Goal: Information Seeking & Learning: Learn about a topic

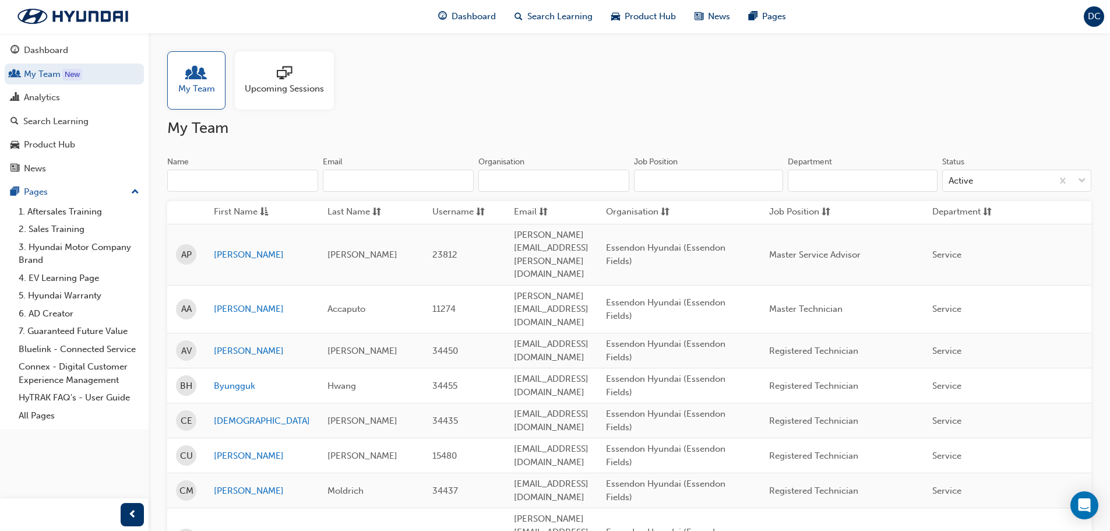
drag, startPoint x: 1100, startPoint y: 330, endPoint x: 712, endPoint y: 77, distance: 463.4
click at [712, 77] on div "My Team Upcoming Sessions" at bounding box center [629, 80] width 925 height 58
click at [37, 47] on div "Dashboard" at bounding box center [46, 50] width 44 height 13
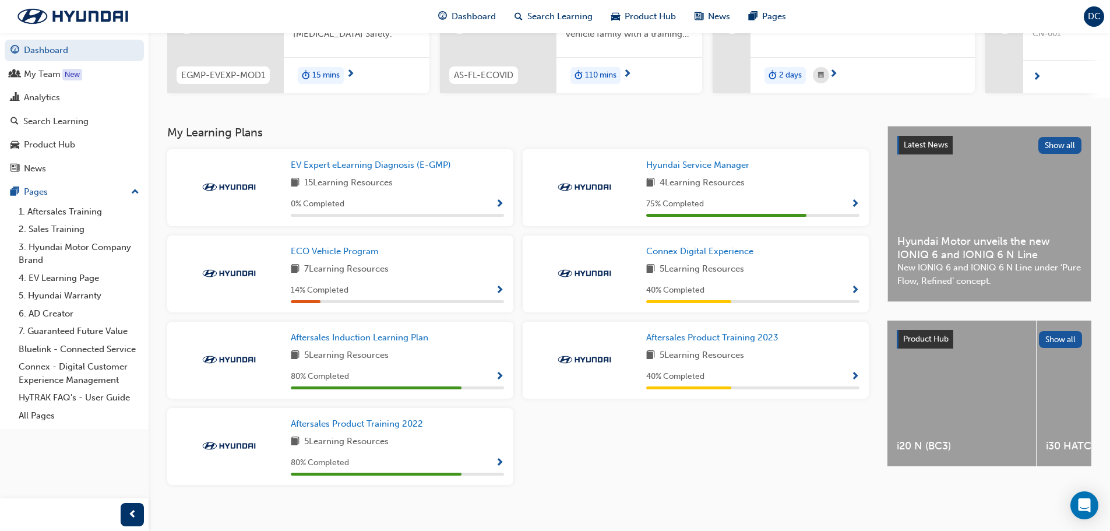
scroll to position [175, 0]
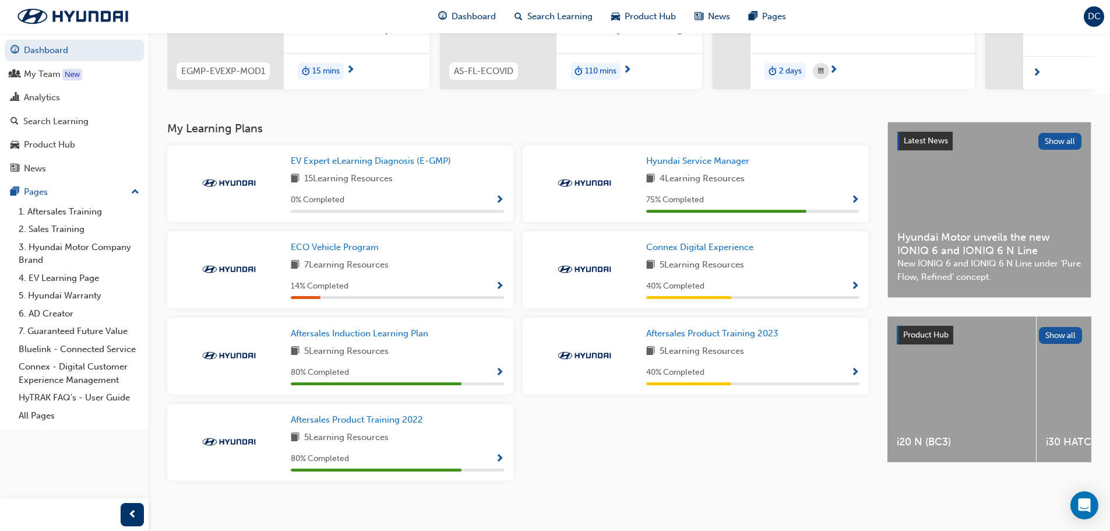
click at [646, 207] on span "75 % Completed" at bounding box center [675, 200] width 58 height 13
click at [847, 203] on div "75 % Completed" at bounding box center [752, 200] width 213 height 15
click at [860, 205] on div "Hyundai Service Manager 4 Learning Resources 75 % Completed" at bounding box center [696, 183] width 346 height 77
click at [855, 205] on span "Show Progress" at bounding box center [855, 200] width 9 height 10
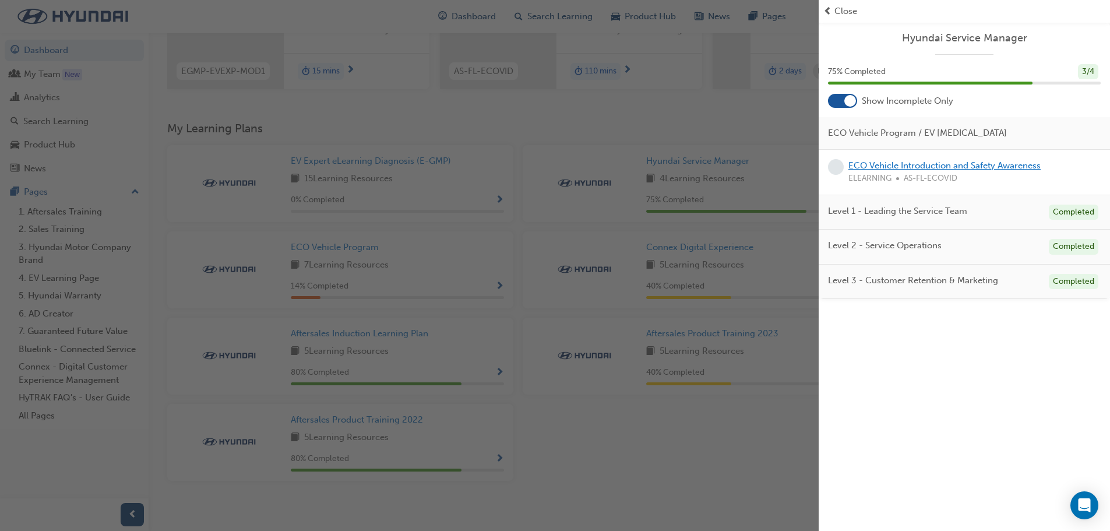
click at [905, 164] on link "ECO Vehicle Introduction and Safety Awareness" at bounding box center [945, 165] width 192 height 10
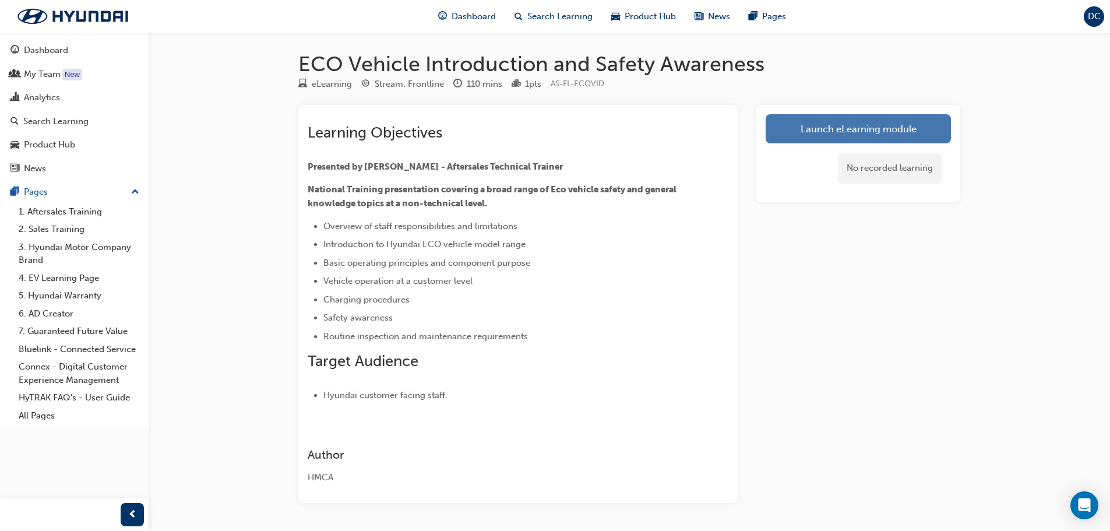
click at [867, 135] on link "Launch eLearning module" at bounding box center [858, 128] width 185 height 29
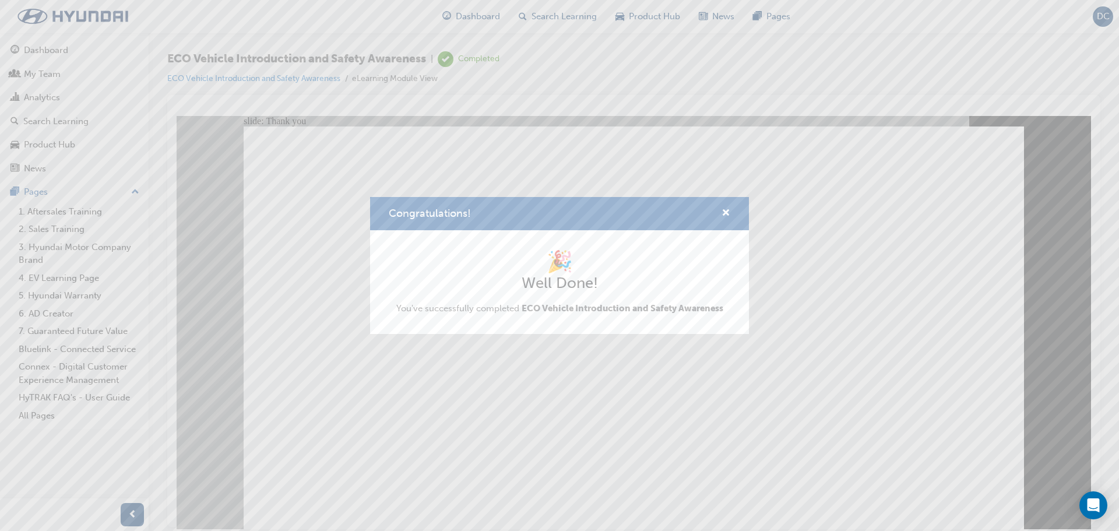
click at [645, 463] on div "Congratulations! 🎉 Well Done! You've successfully completed ECO Vehicle Introdu…" at bounding box center [559, 265] width 1119 height 531
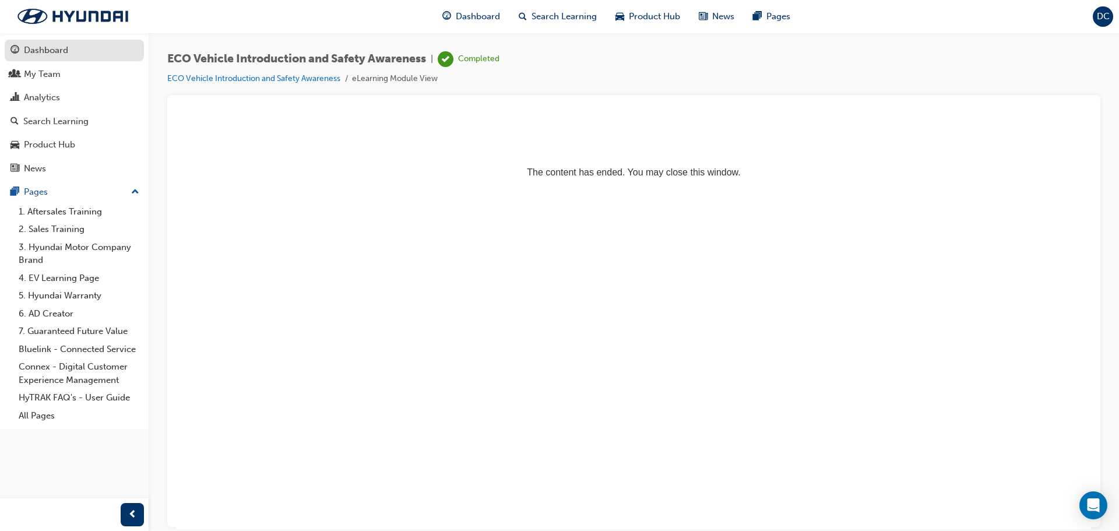
click at [50, 50] on div "Dashboard" at bounding box center [46, 50] width 44 height 13
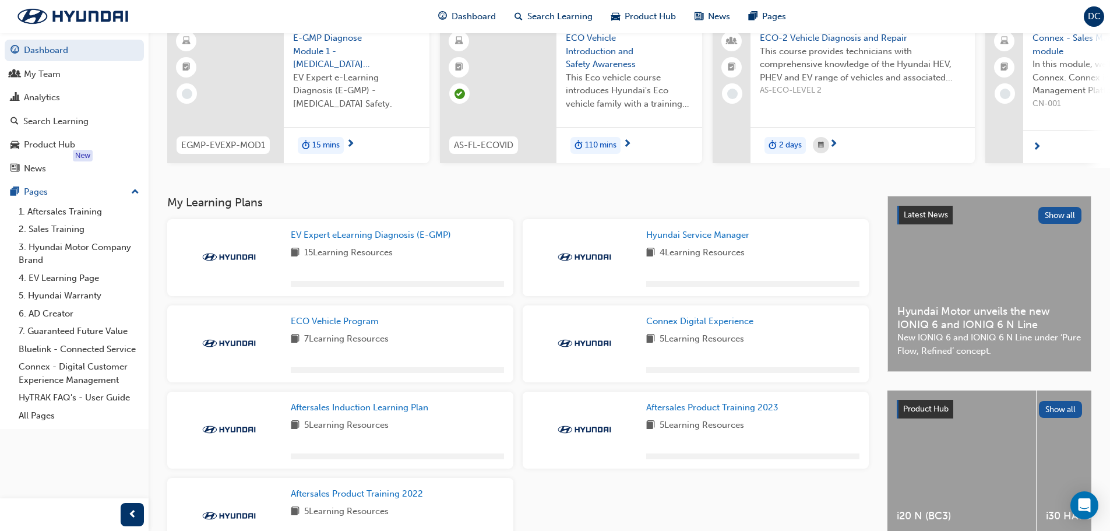
scroll to position [175, 0]
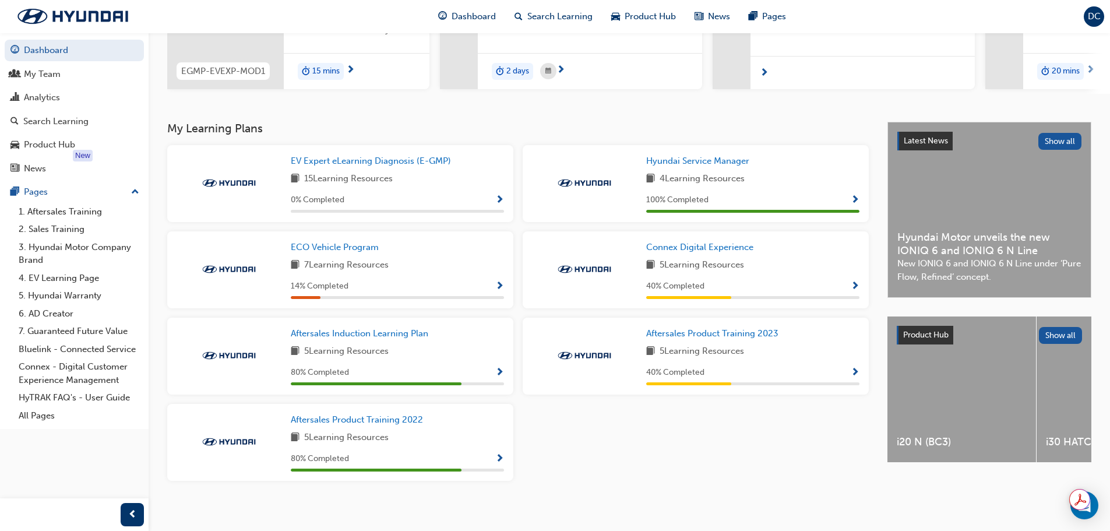
click at [382, 239] on div "ECO Vehicle Program 7 Learning Resources 14 % Completed" at bounding box center [340, 269] width 346 height 77
click at [269, 353] on div at bounding box center [229, 356] width 105 height 58
click at [311, 339] on span "Aftersales Induction Learning Plan" at bounding box center [360, 333] width 138 height 10
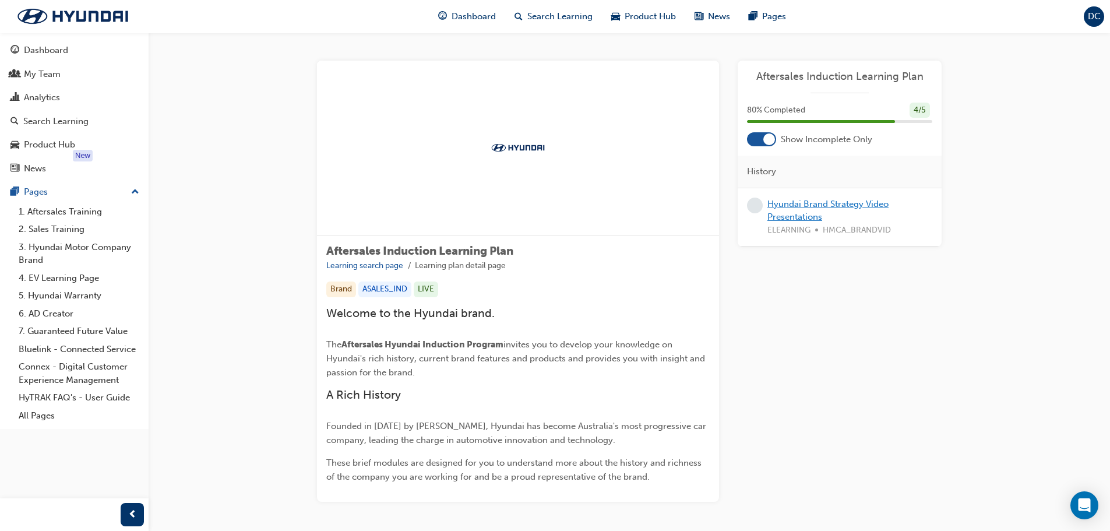
click at [802, 212] on link "Hyundai Brand Strategy Video Presentations" at bounding box center [828, 211] width 121 height 24
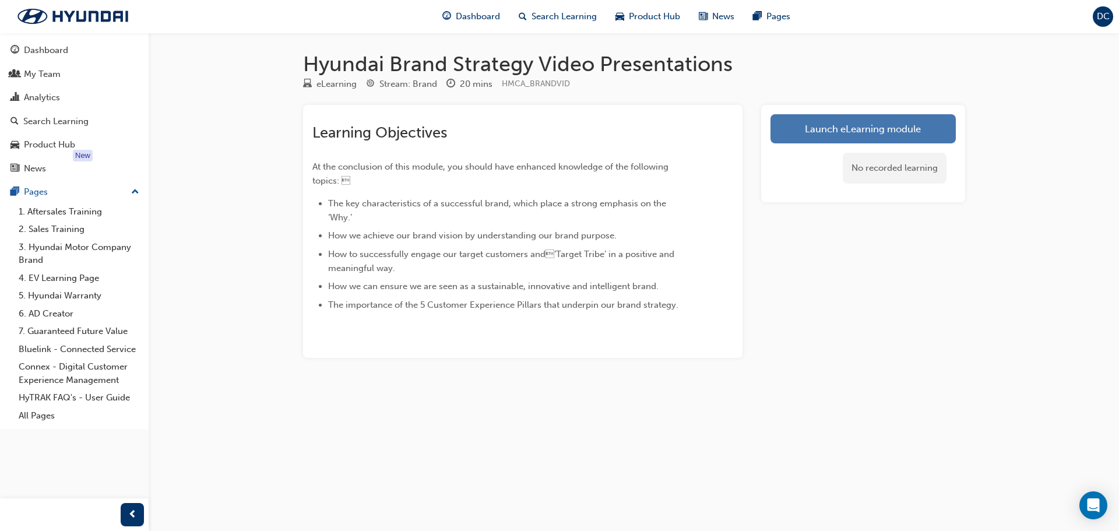
click at [841, 130] on link "Launch eLearning module" at bounding box center [863, 128] width 185 height 29
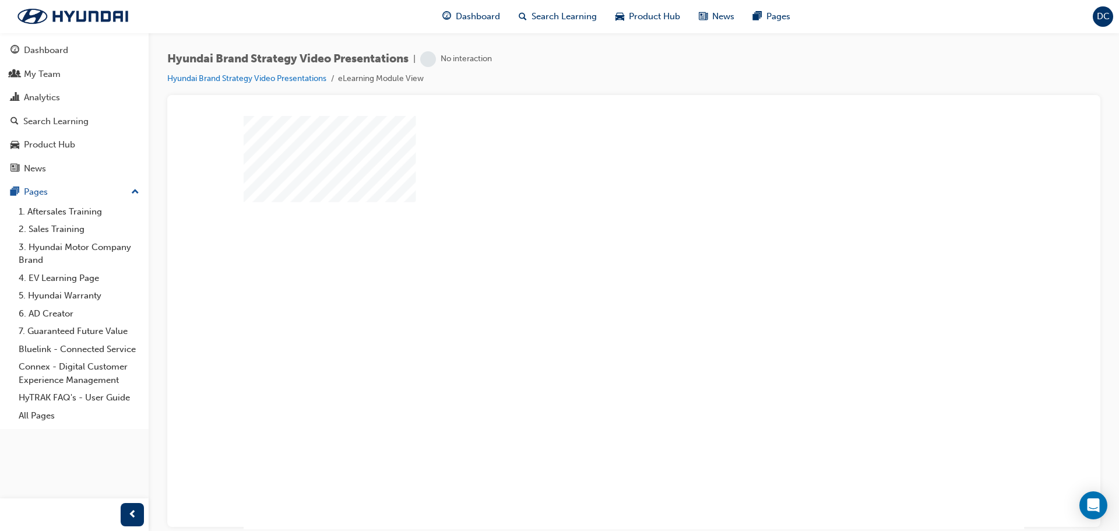
click at [600, 289] on div "play" at bounding box center [600, 289] width 0 height 0
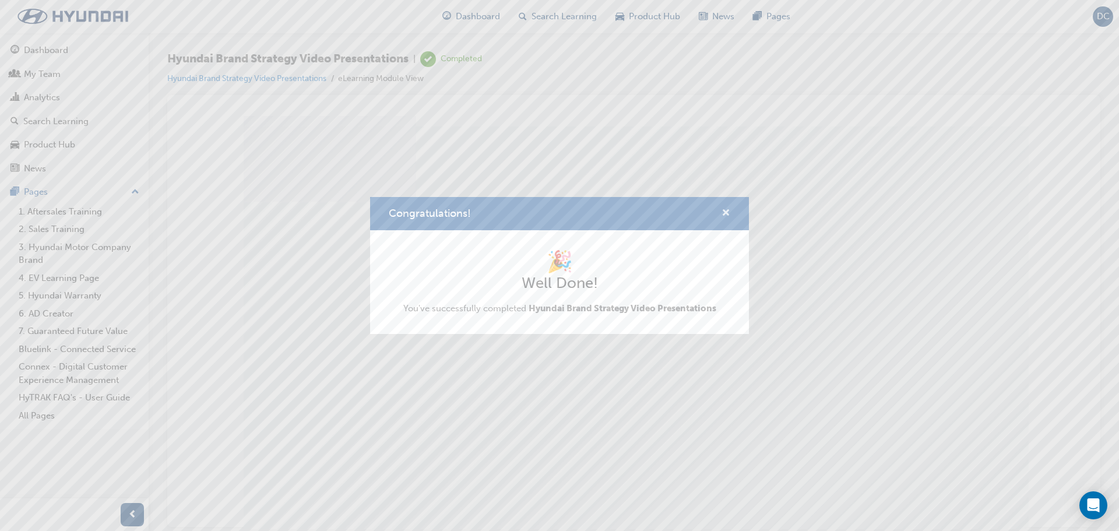
click at [723, 212] on span "cross-icon" at bounding box center [726, 214] width 9 height 10
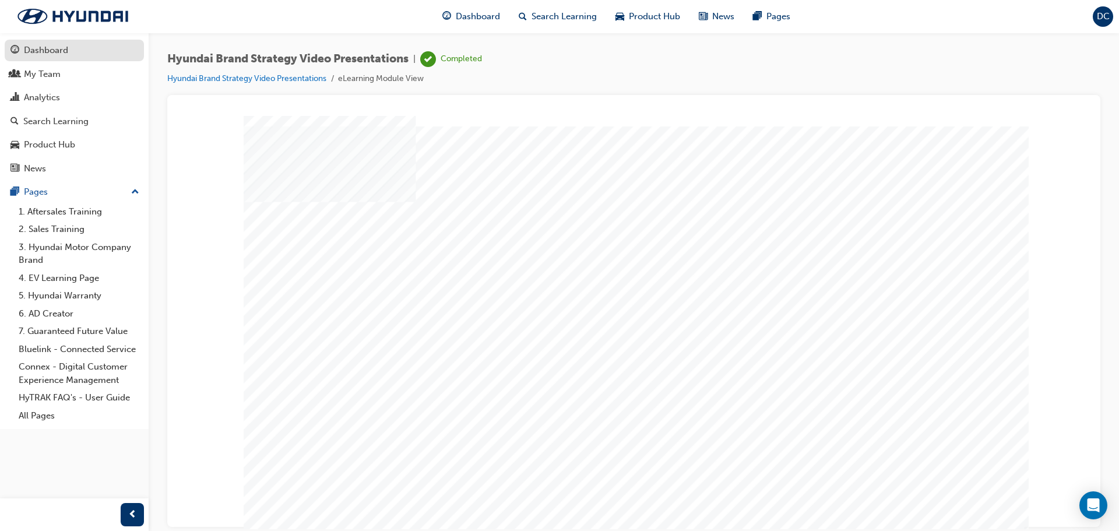
click at [40, 49] on div "Dashboard" at bounding box center [46, 50] width 44 height 13
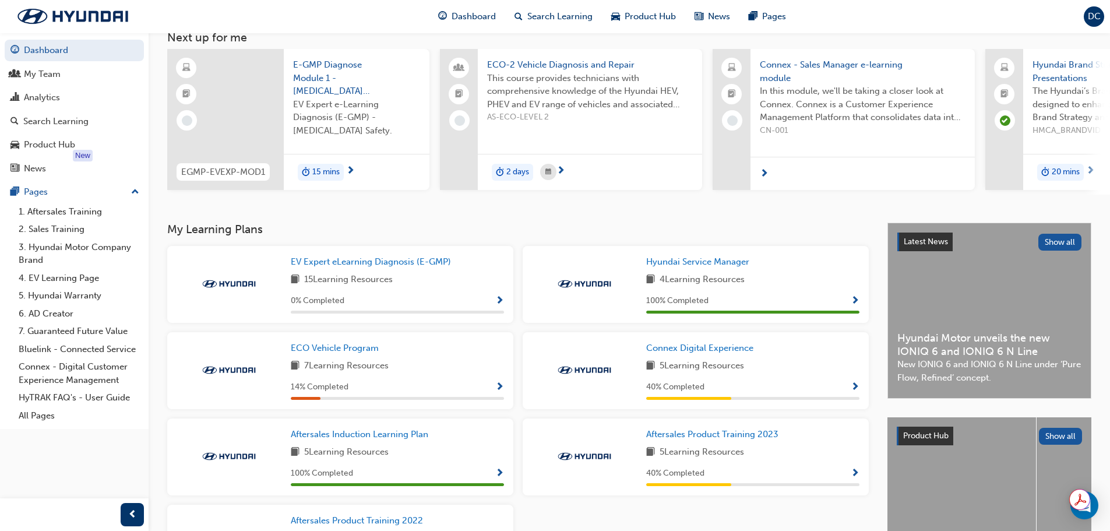
scroll to position [175, 0]
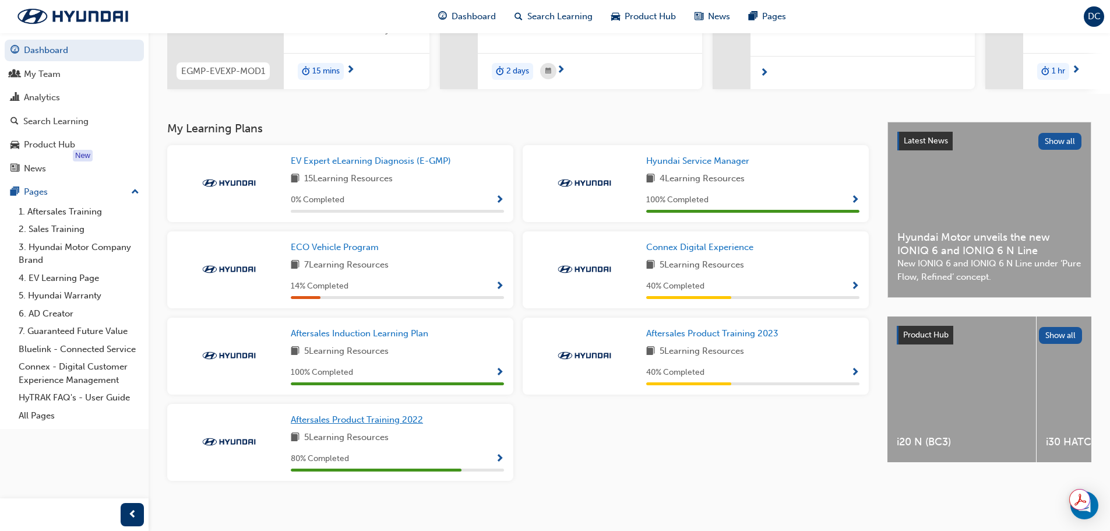
click at [329, 422] on span "Aftersales Product Training 2022" at bounding box center [357, 419] width 132 height 10
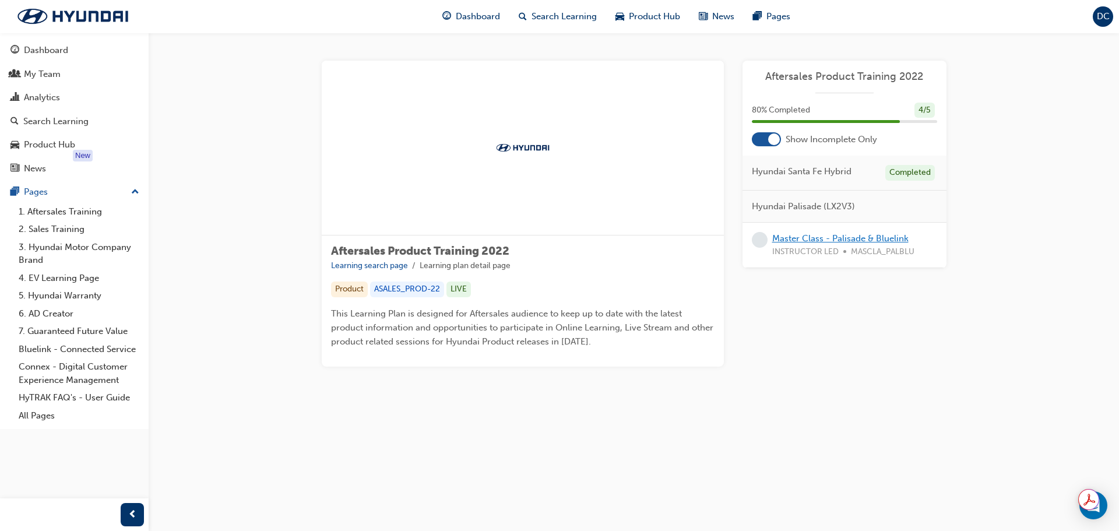
click at [862, 241] on link "Master Class - Palisade & Bluelink" at bounding box center [840, 238] width 136 height 10
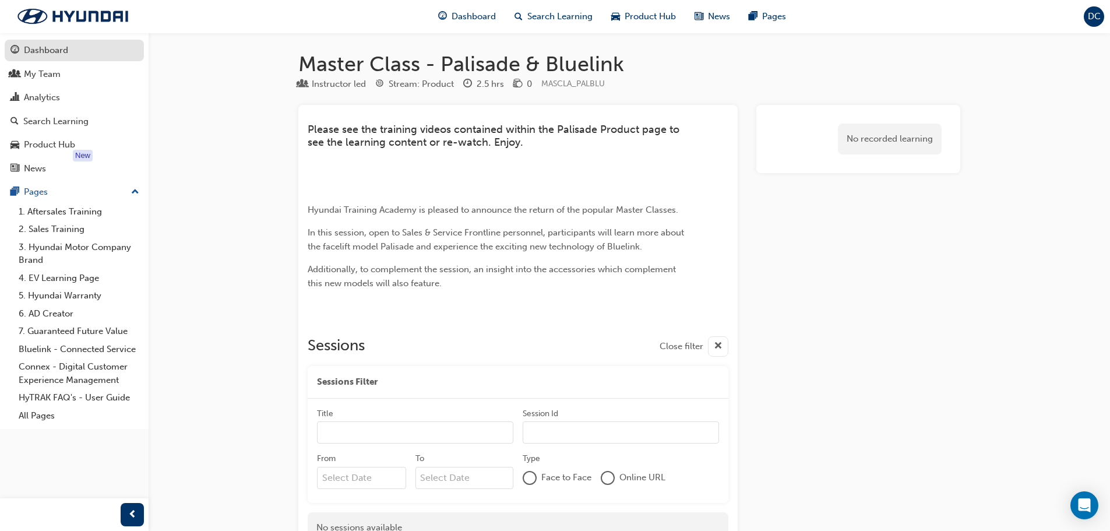
click at [56, 51] on div "Dashboard" at bounding box center [46, 50] width 44 height 13
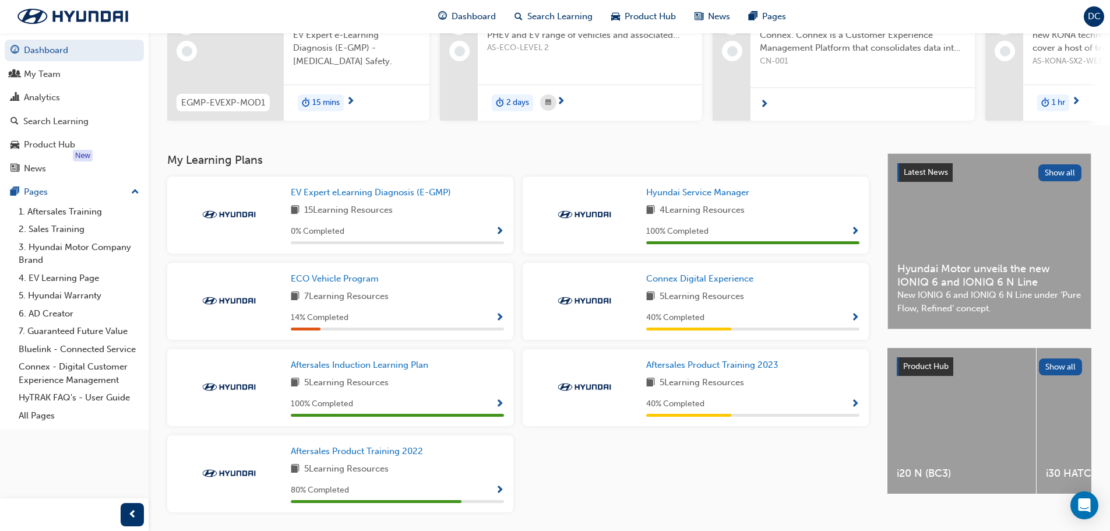
scroll to position [187, 0]
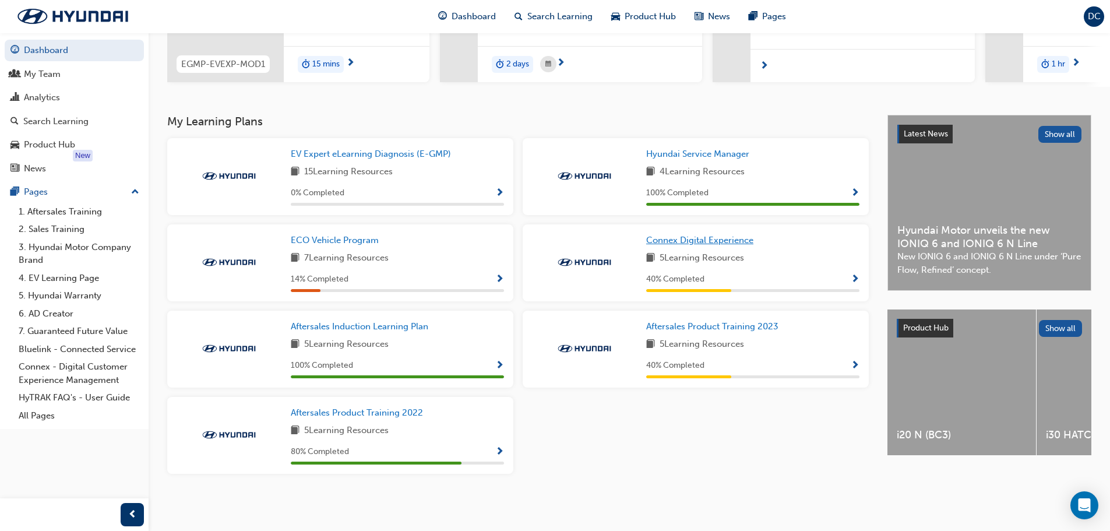
click at [724, 235] on span "Connex Digital Experience" at bounding box center [699, 240] width 107 height 10
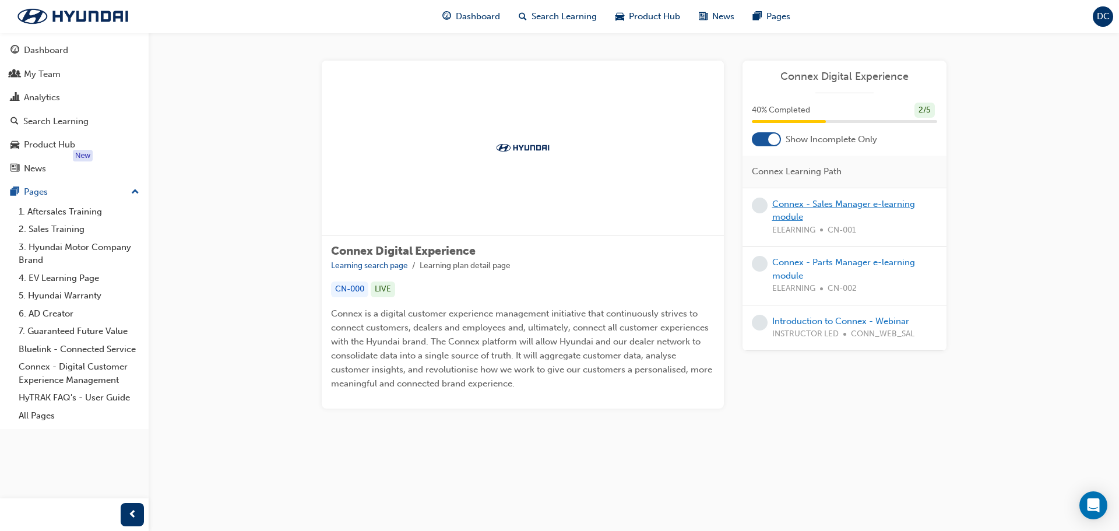
click at [799, 202] on link "Connex - Sales Manager e-learning module" at bounding box center [843, 211] width 143 height 24
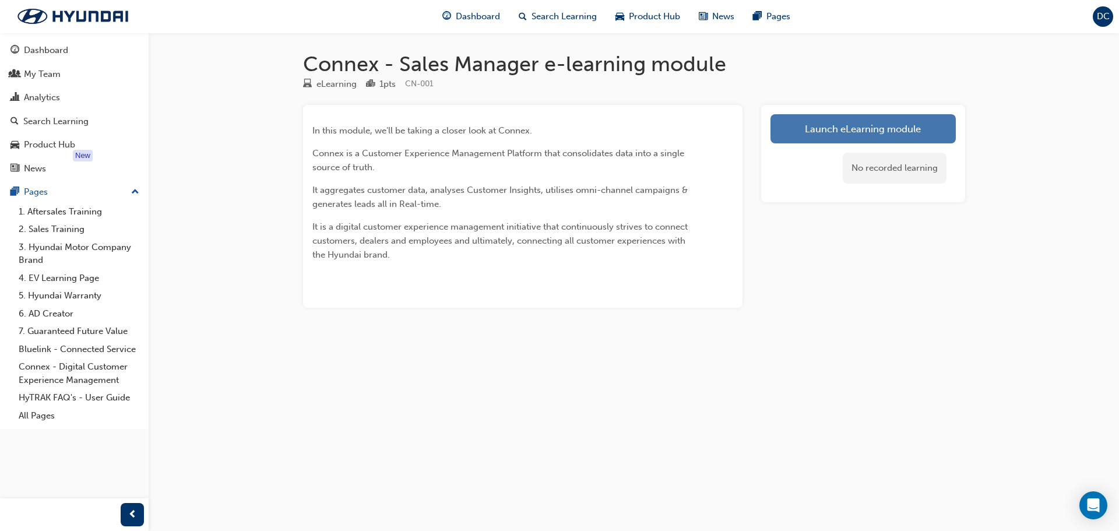
click at [800, 133] on link "Launch eLearning module" at bounding box center [863, 128] width 185 height 29
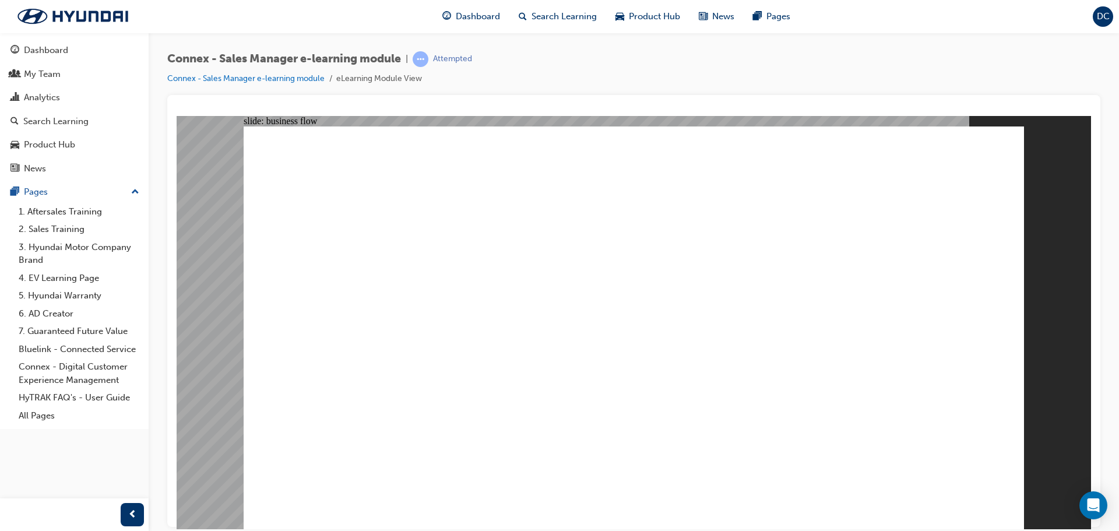
click at [771, 507] on div "Introduction Rectangle 1 What is Connex? Aggregates Customer data Aggregates Cu…" at bounding box center [634, 332] width 781 height 413
click at [771, 507] on div "Group 1 Rectangle 1 Rectangle 2 1. Dealer Portal Basics 1.1 Dealer Portal Login…" at bounding box center [634, 332] width 781 height 413
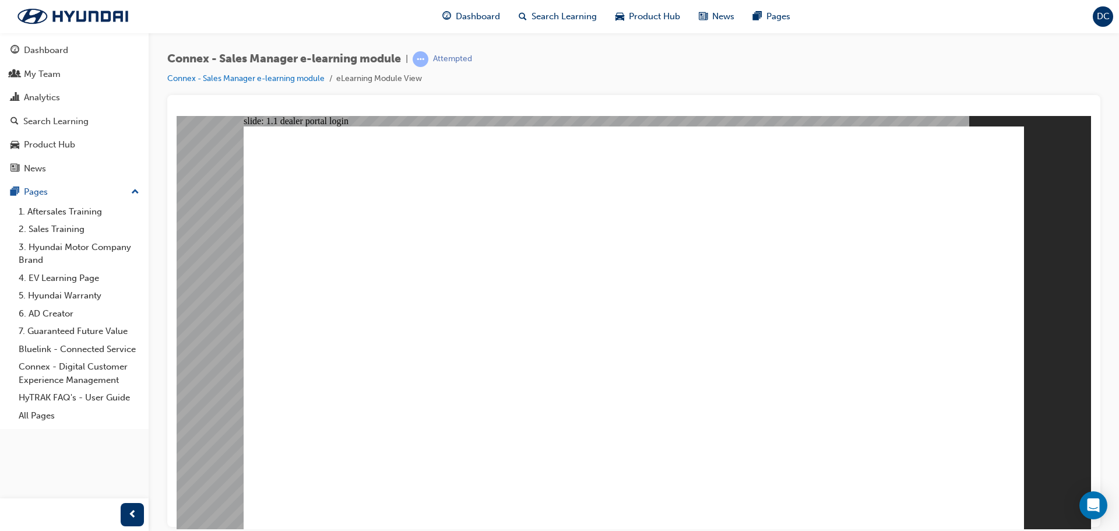
drag, startPoint x: 725, startPoint y: 287, endPoint x: 695, endPoint y: 298, distance: 31.7
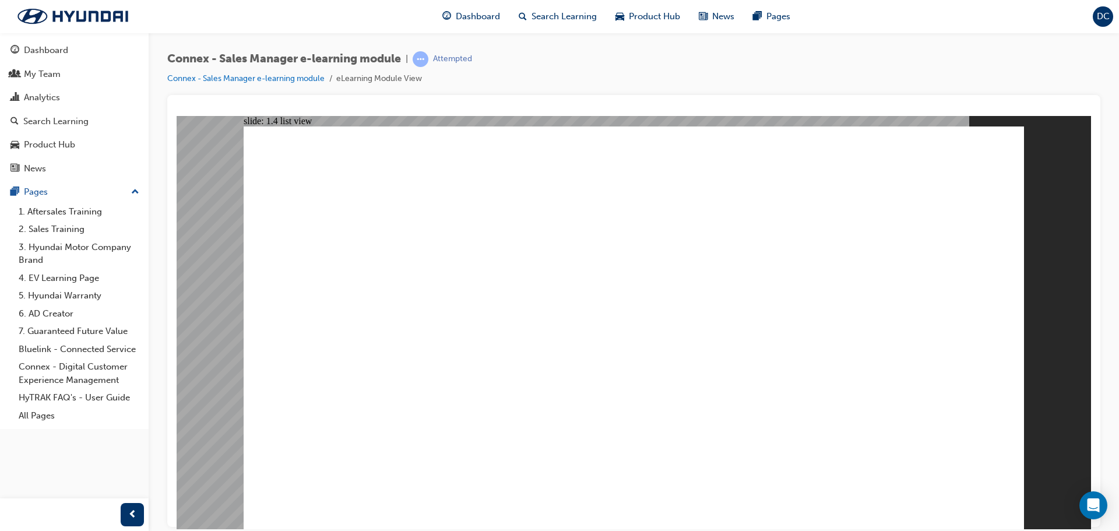
drag, startPoint x: 491, startPoint y: 428, endPoint x: 497, endPoint y: 434, distance: 9.1
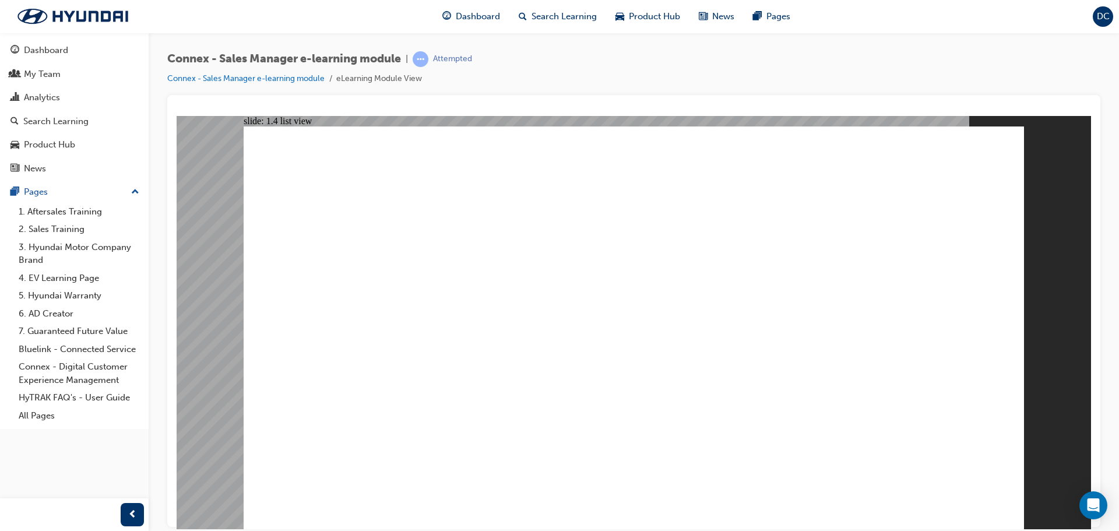
click at [1110, 111] on div "Connex - Sales Manager e-learning module | Attempted Connex - Sales Manager e-l…" at bounding box center [634, 267] width 971 height 469
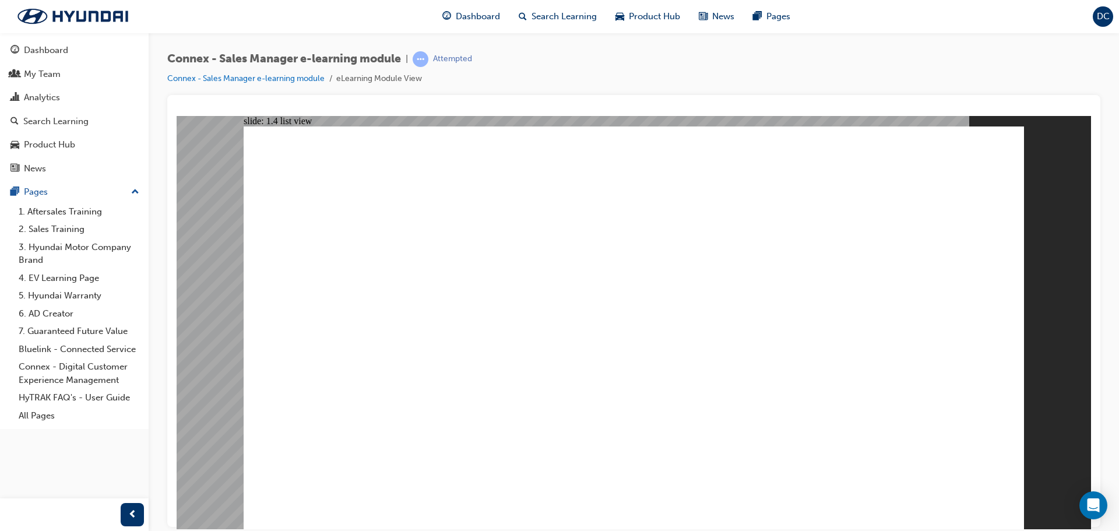
drag, startPoint x: 652, startPoint y: 318, endPoint x: 683, endPoint y: 437, distance: 122.3
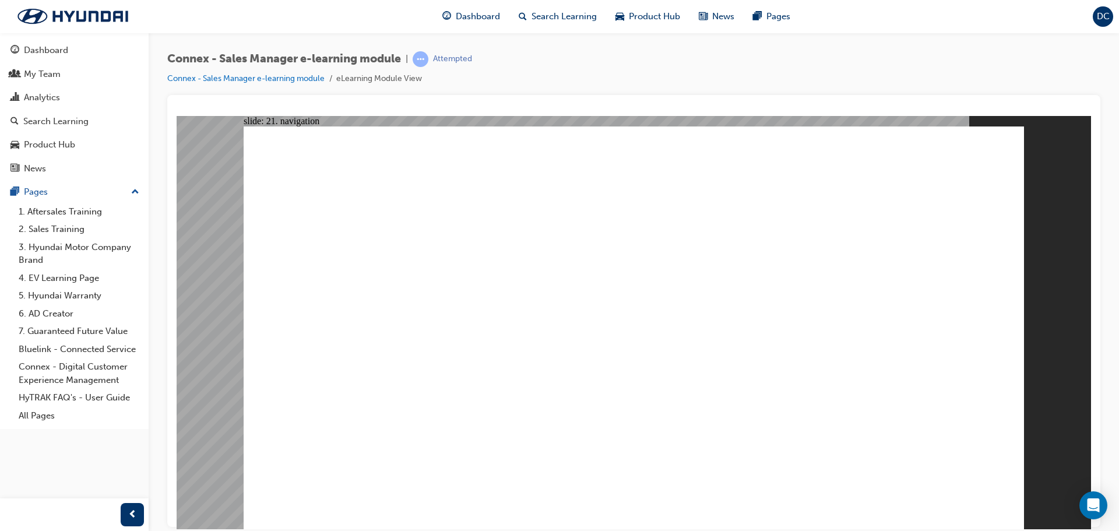
drag, startPoint x: 452, startPoint y: 217, endPoint x: 461, endPoint y: 225, distance: 12.0
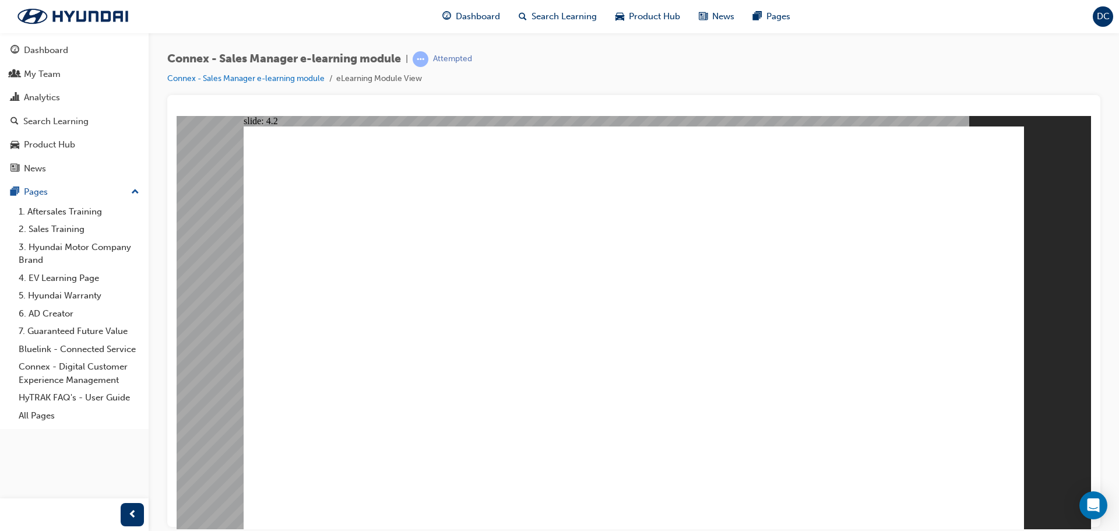
drag, startPoint x: 774, startPoint y: 524, endPoint x: 770, endPoint y: 508, distance: 16.1
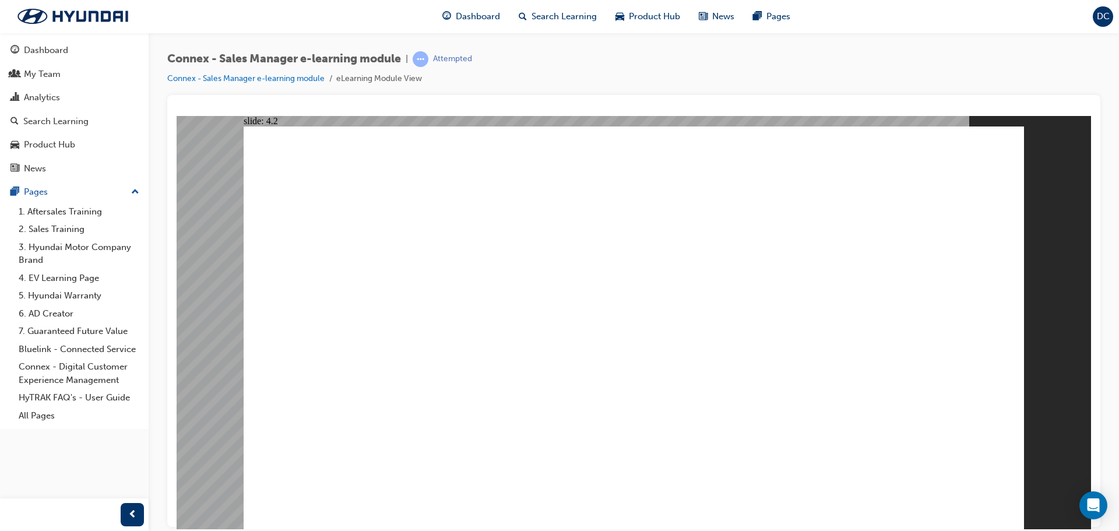
click at [177, 115] on image at bounding box center [177, 115] width 0 height 0
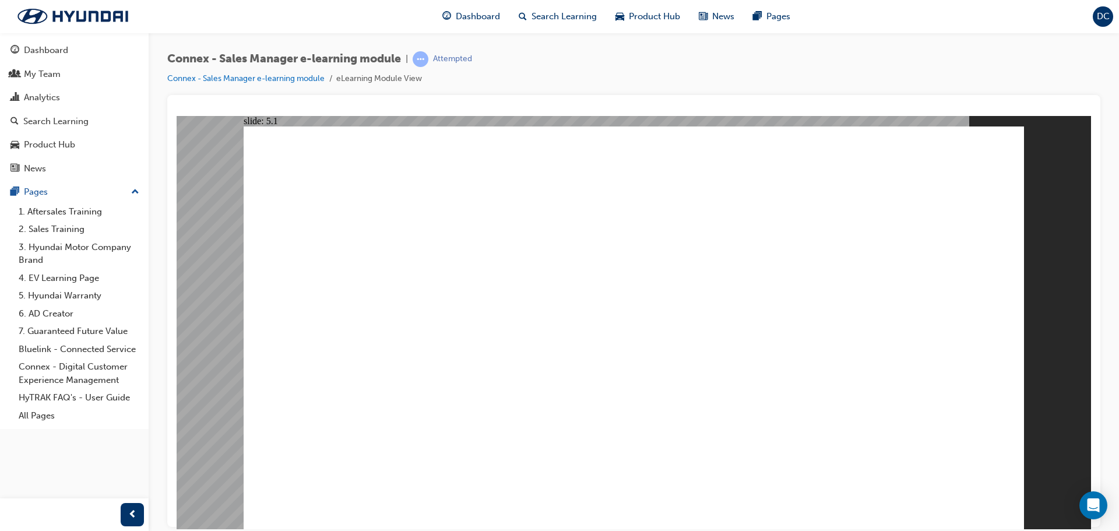
click at [177, 115] on image at bounding box center [177, 115] width 0 height 0
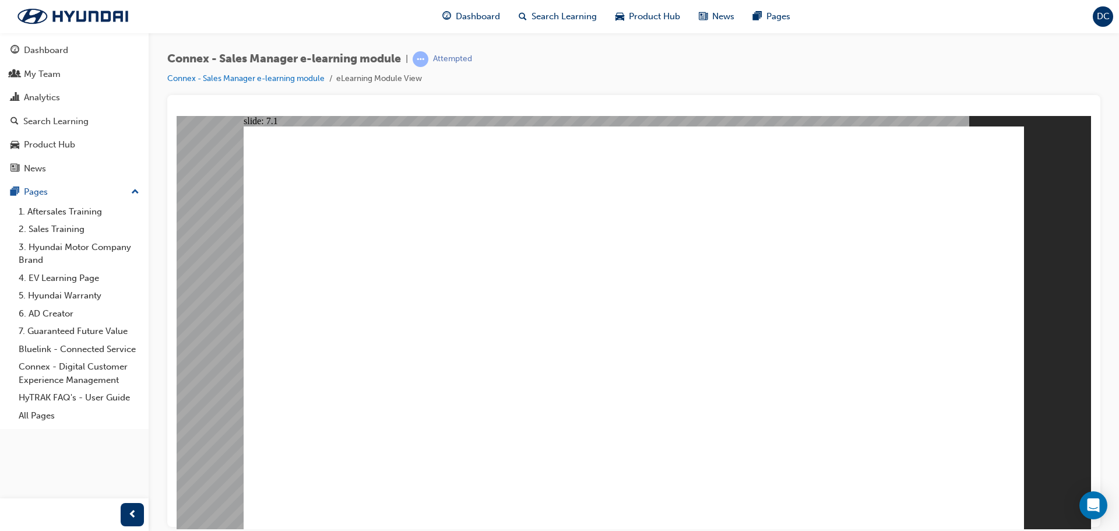
click at [177, 115] on image at bounding box center [177, 115] width 0 height 0
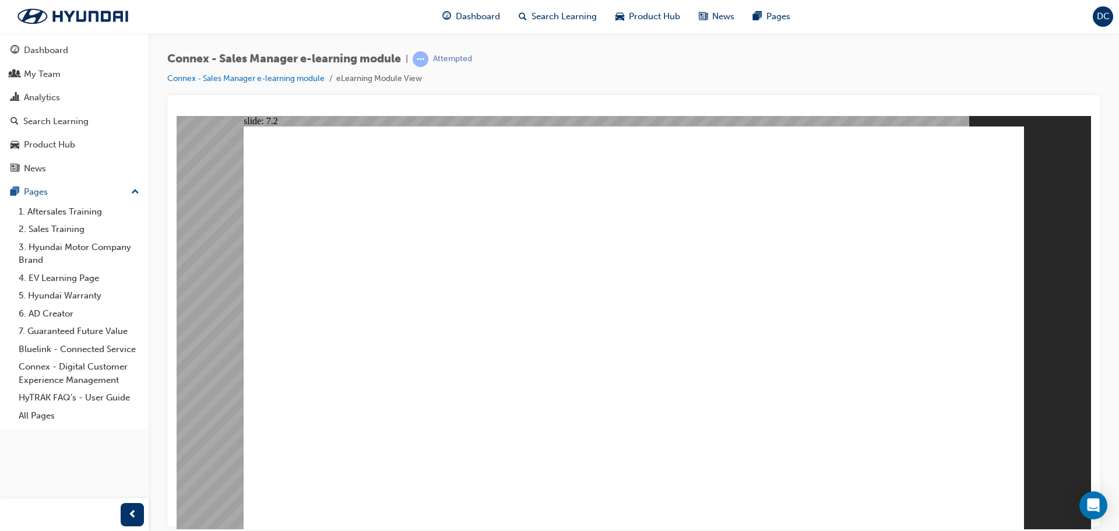
click at [177, 115] on image at bounding box center [177, 115] width 0 height 0
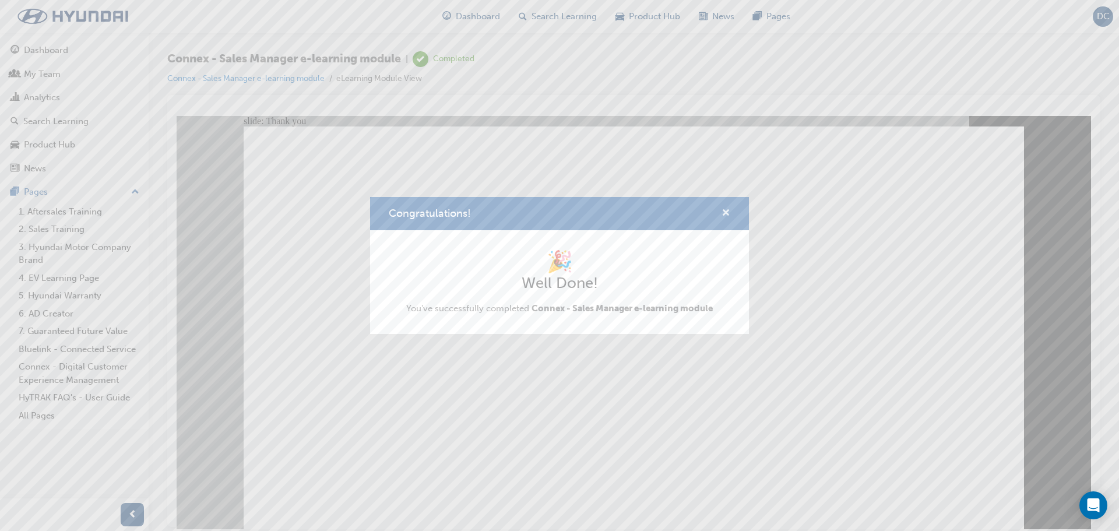
click at [725, 210] on span "cross-icon" at bounding box center [726, 214] width 9 height 10
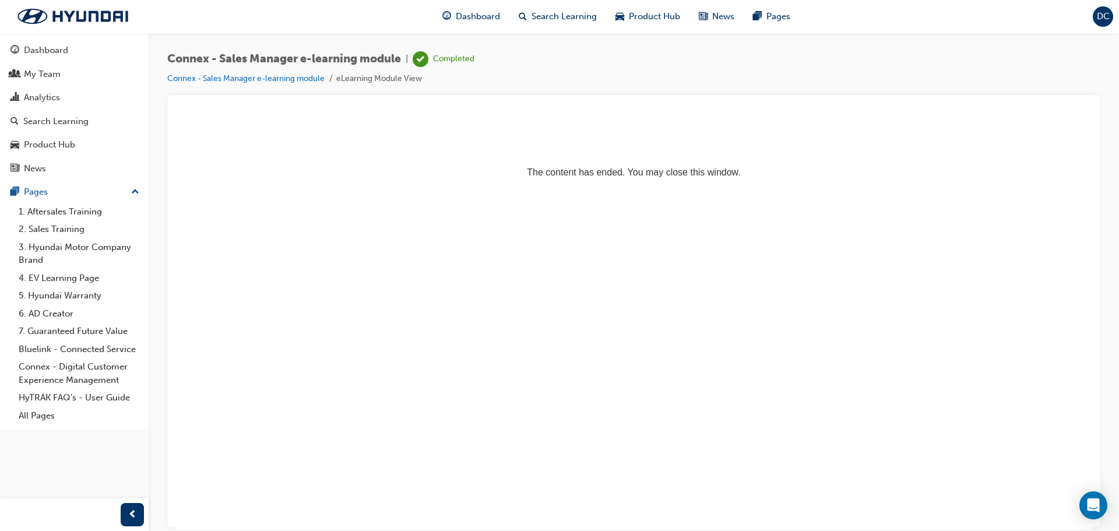
drag, startPoint x: 618, startPoint y: 460, endPoint x: 424, endPoint y: 379, distance: 210.3
click at [424, 187] on html "The content has ended. You may close this window." at bounding box center [634, 150] width 915 height 71
click at [27, 53] on div "Dashboard" at bounding box center [46, 50] width 44 height 13
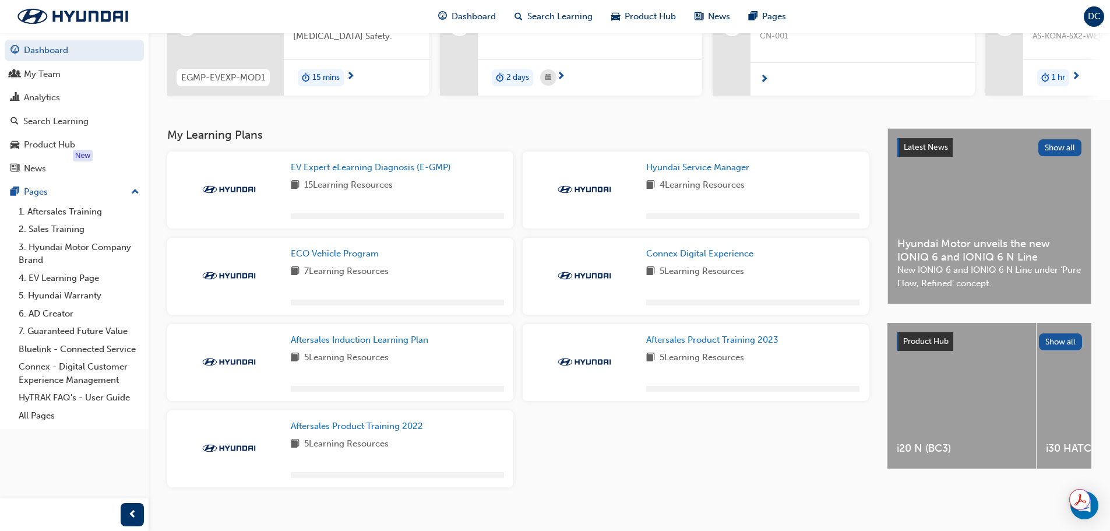
scroll to position [187, 0]
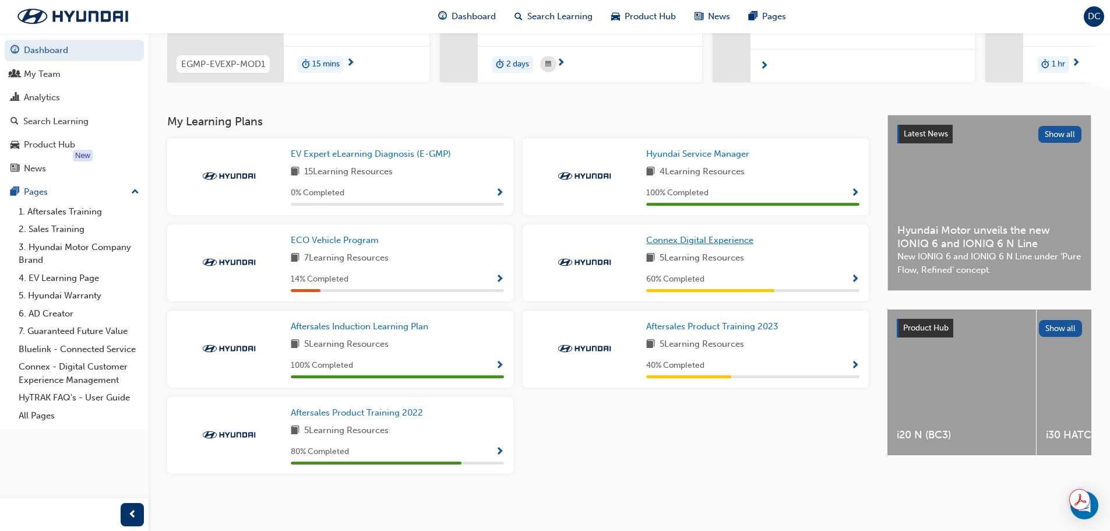
click at [727, 239] on span "Connex Digital Experience" at bounding box center [699, 240] width 107 height 10
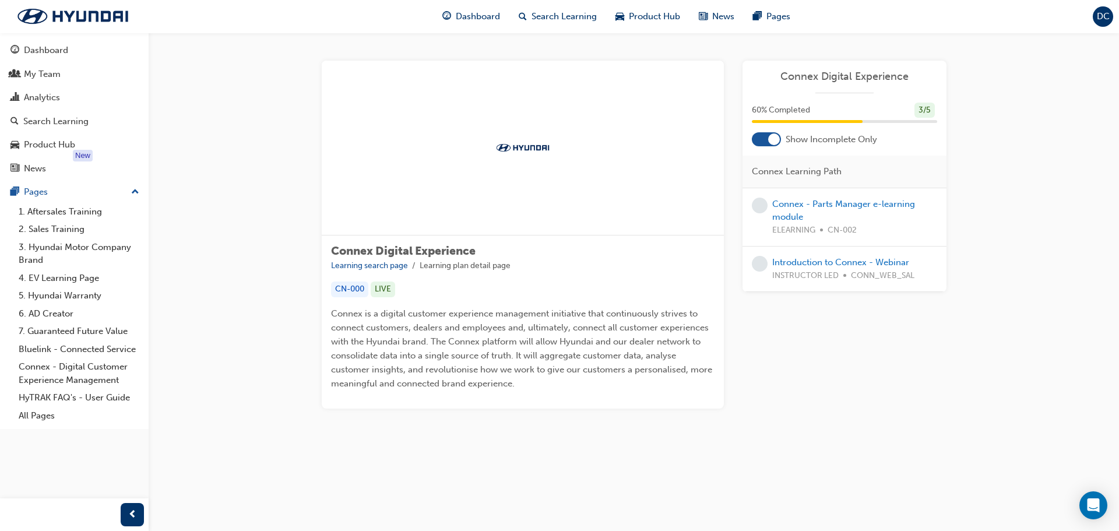
click at [49, 62] on button "Dashboard My Team New Analytics Search Learning Product Hub News Pages" at bounding box center [74, 109] width 139 height 144
click at [52, 47] on div "Dashboard" at bounding box center [46, 50] width 44 height 13
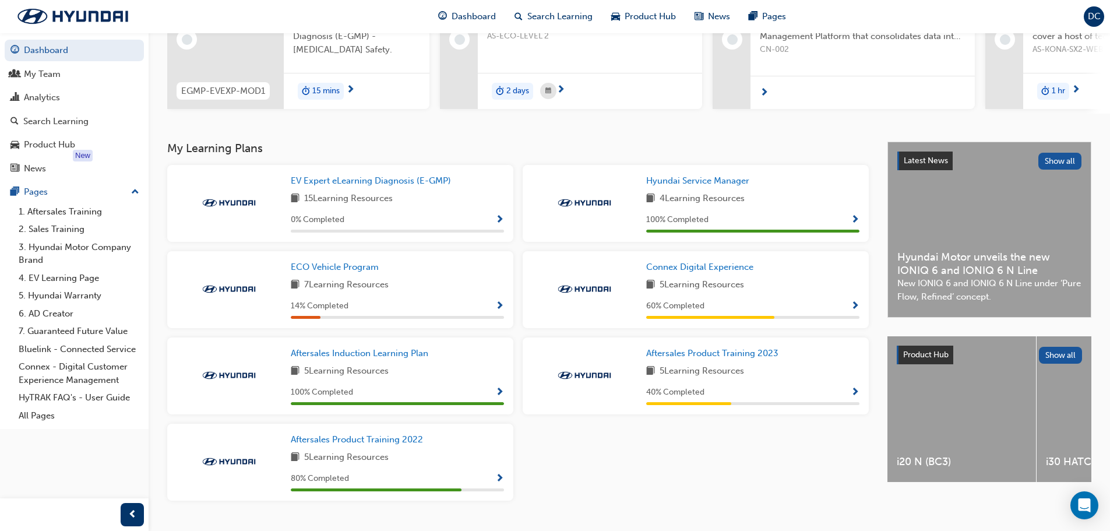
scroll to position [175, 0]
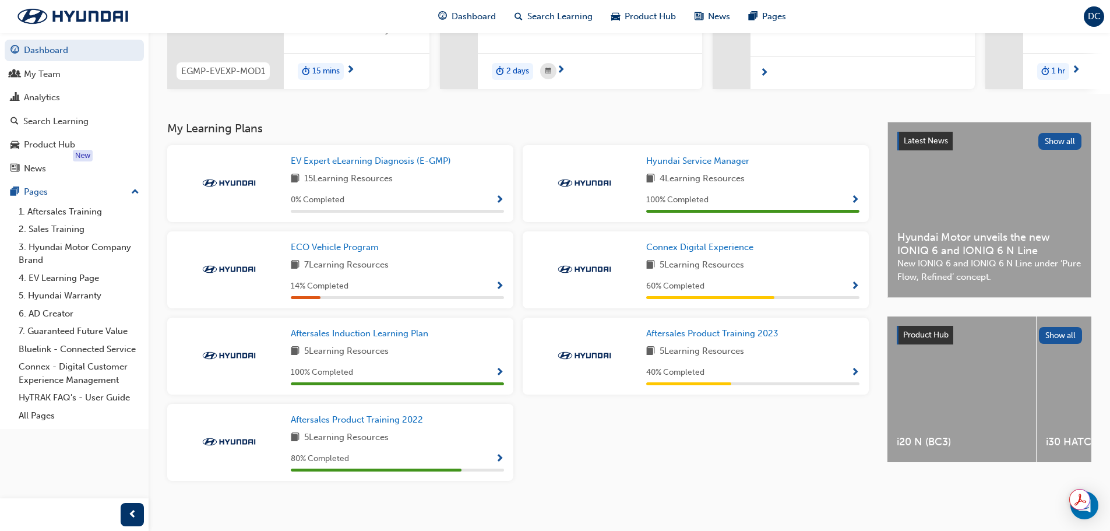
click at [713, 260] on div "Connex Digital Experience 5 Learning Resources 60 % Completed" at bounding box center [752, 270] width 213 height 58
click at [579, 275] on img at bounding box center [585, 269] width 64 height 12
click at [735, 252] on span "Connex Digital Experience" at bounding box center [699, 247] width 107 height 10
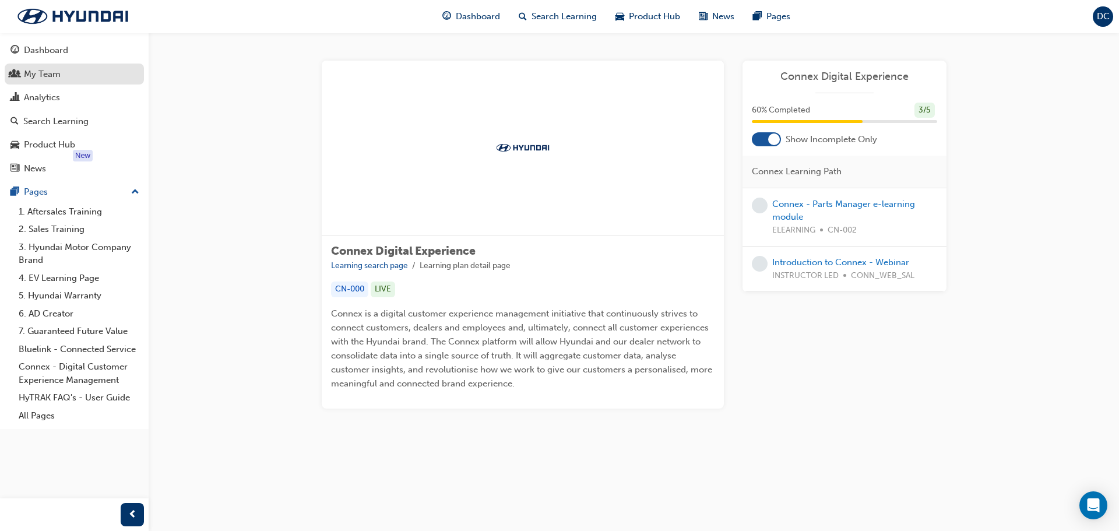
click at [60, 79] on div "My Team" at bounding box center [42, 74] width 37 height 13
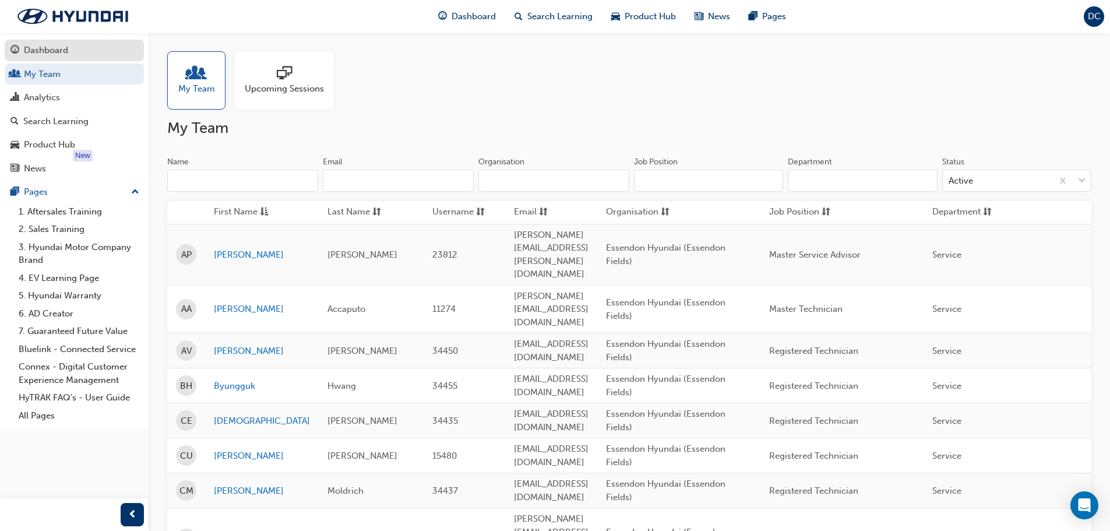
click at [48, 51] on div "Dashboard" at bounding box center [46, 50] width 44 height 13
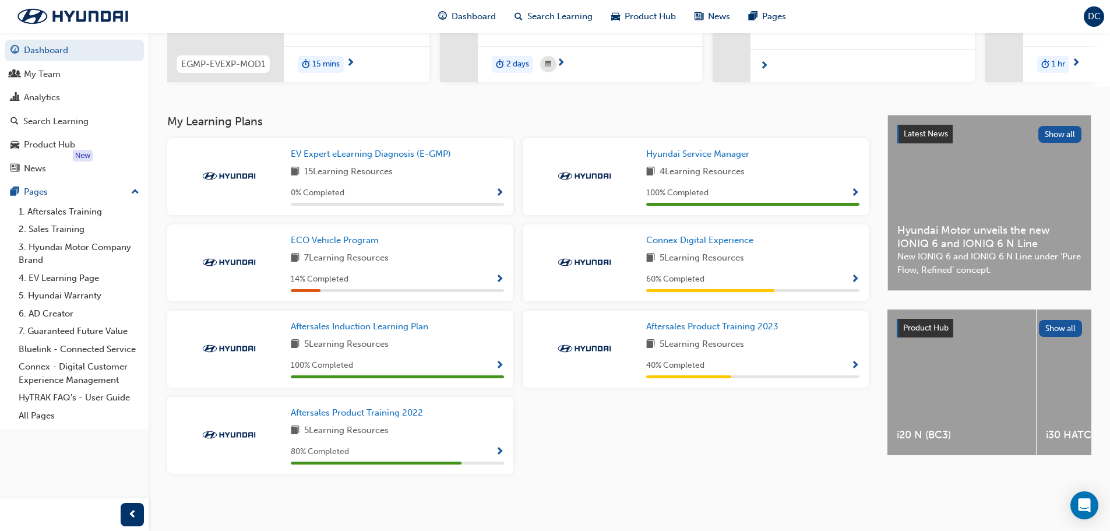
scroll to position [187, 0]
click at [352, 412] on span "Aftersales Product Training 2022" at bounding box center [357, 412] width 132 height 10
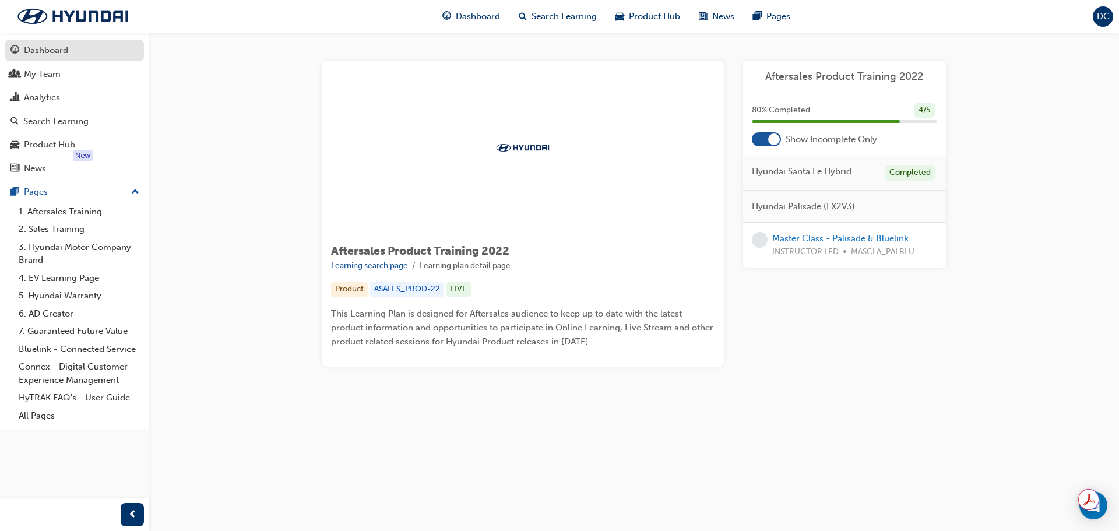
click at [30, 48] on div "Dashboard" at bounding box center [46, 50] width 44 height 13
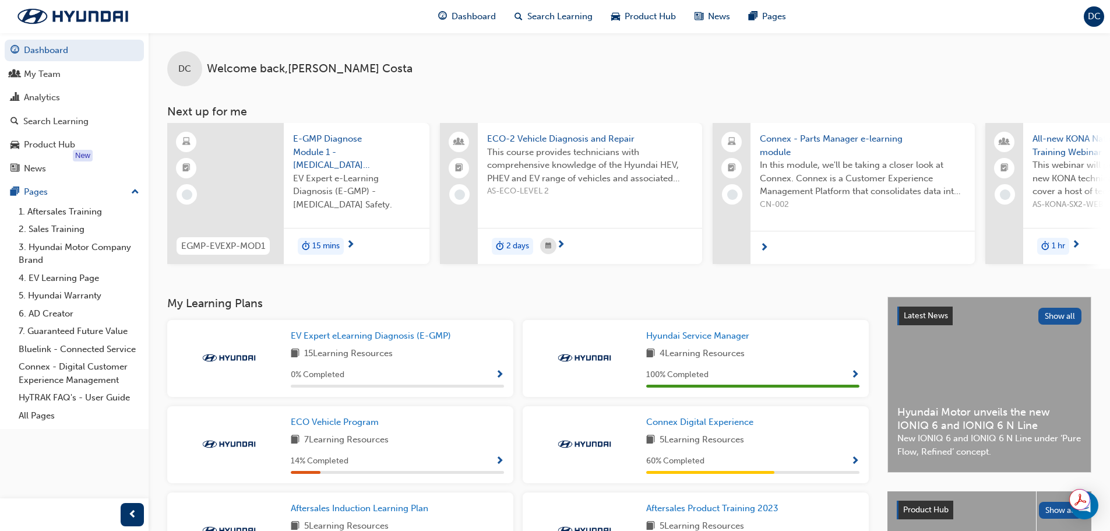
click at [326, 248] on span "15 mins" at bounding box center [325, 246] width 27 height 13
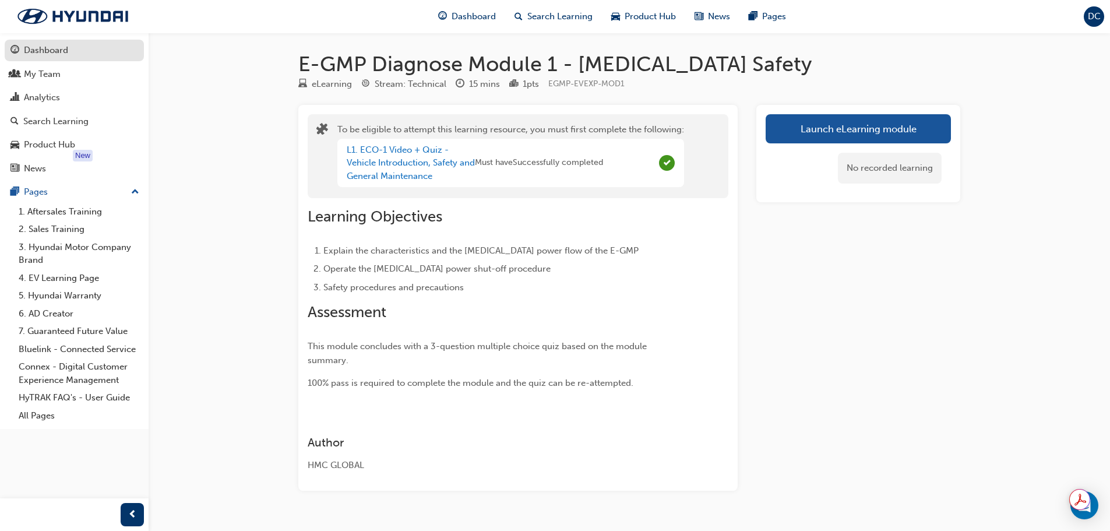
click at [69, 49] on div "Dashboard" at bounding box center [74, 50] width 128 height 15
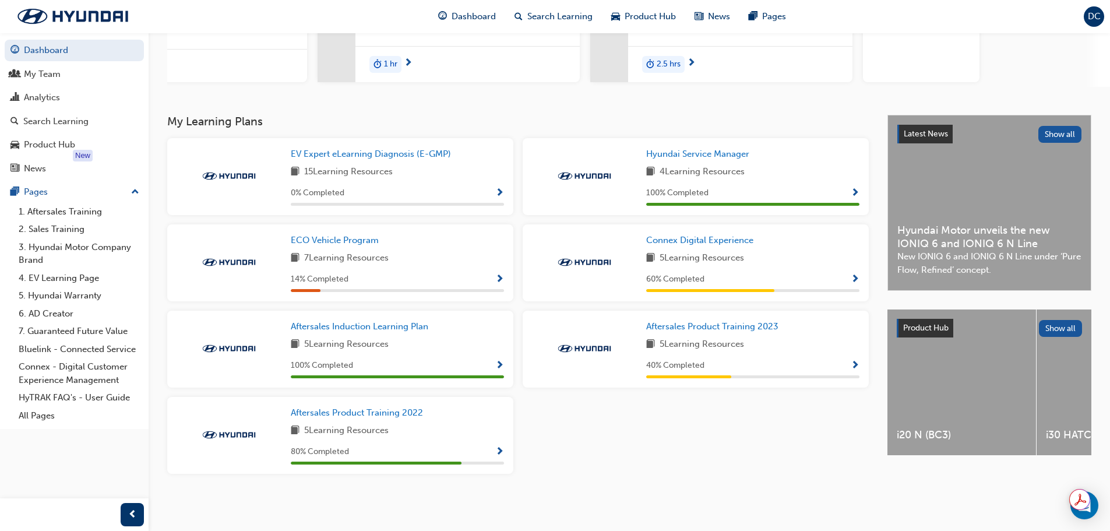
scroll to position [187, 0]
click at [87, 47] on link "Dashboard" at bounding box center [74, 51] width 139 height 22
